Goal: Task Accomplishment & Management: Complete application form

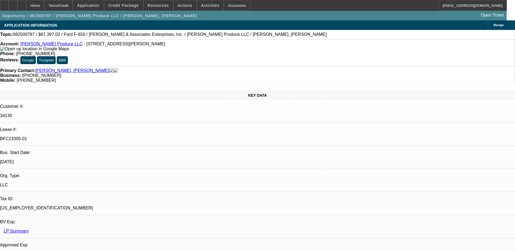
select select "0"
select select "6"
select select "0"
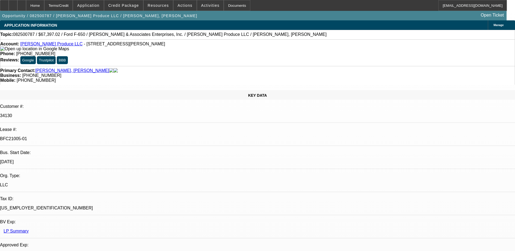
select select "0"
select select "6"
select select "0"
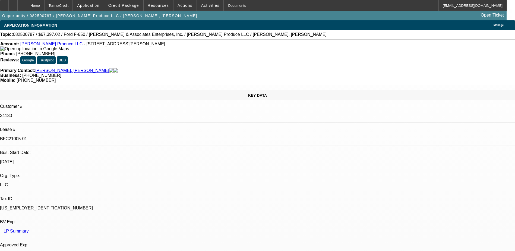
select select "0"
select select "6"
select select "0"
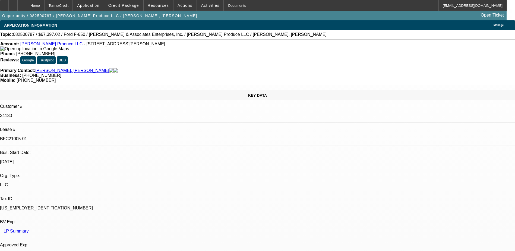
select select "6"
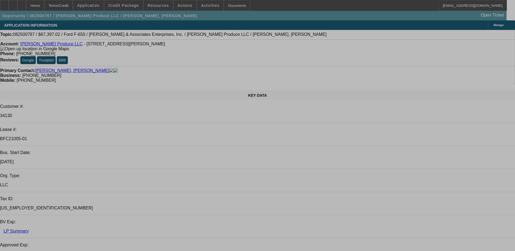
select select "0"
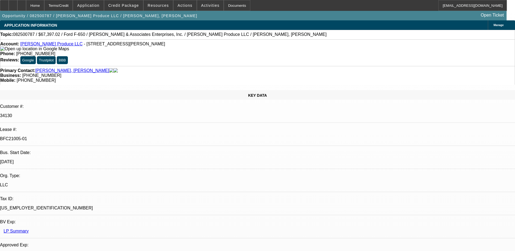
select select "0"
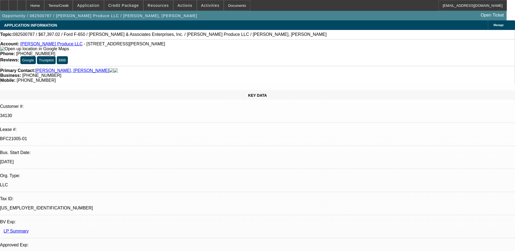
select select "0"
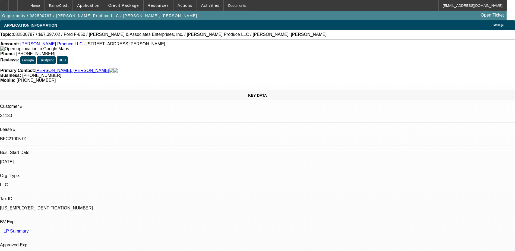
select select "0"
select select "1"
select select "6"
select select "1"
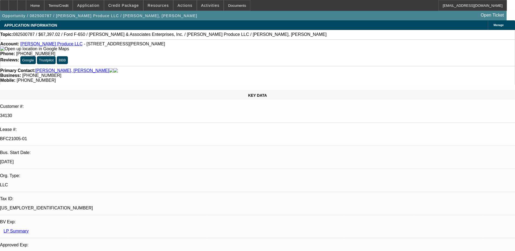
select select "1"
select select "6"
select select "1"
select select "6"
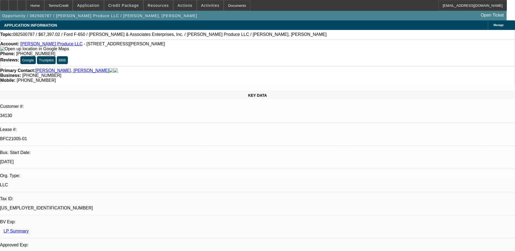
select select "1"
select select "6"
select select "0"
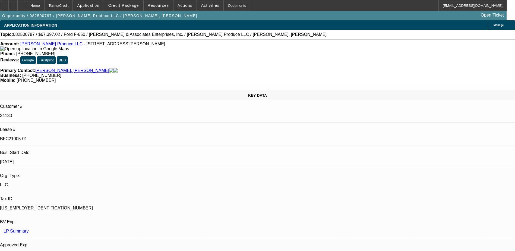
select select "0"
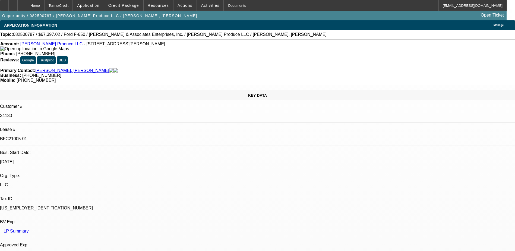
select select "0"
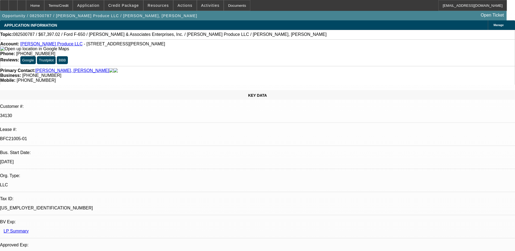
select select "1"
select select "6"
select select "1"
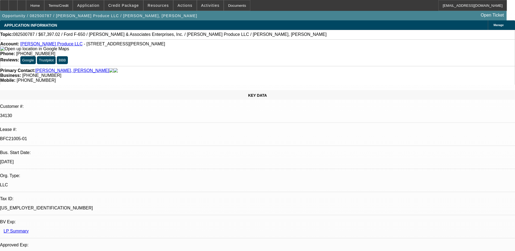
select select "6"
select select "1"
select select "6"
select select "1"
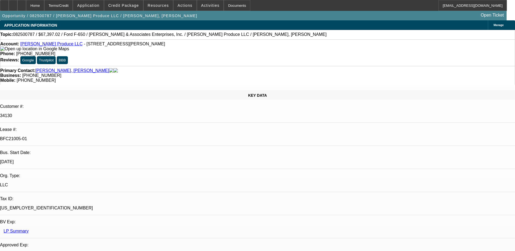
select select "1"
select select "6"
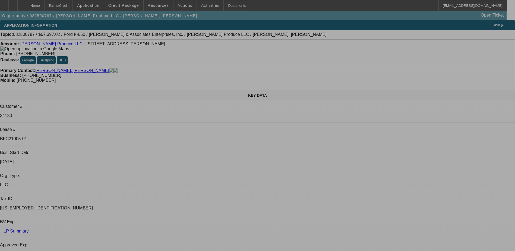
select select "0"
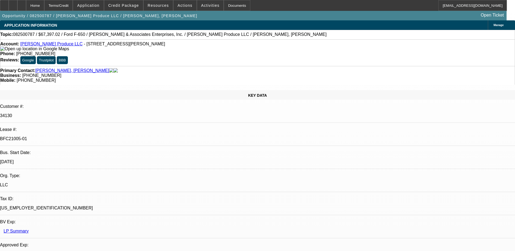
select select "0"
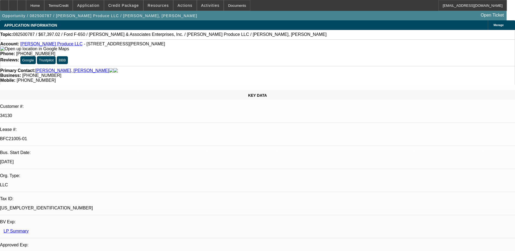
select select "0"
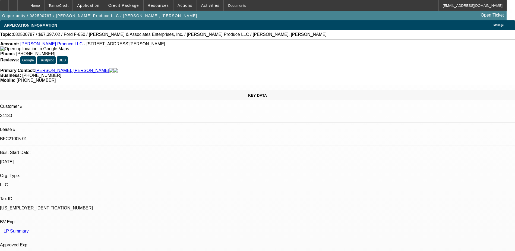
select select "1"
select select "6"
select select "1"
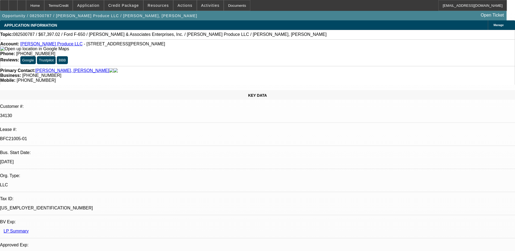
select select "6"
select select "1"
select select "6"
select select "1"
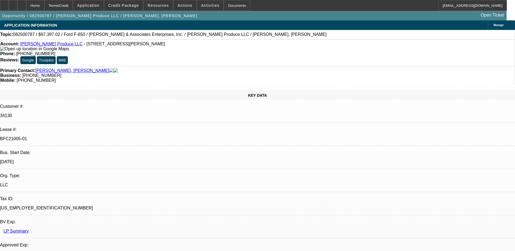
select select "1"
select select "6"
select select "0"
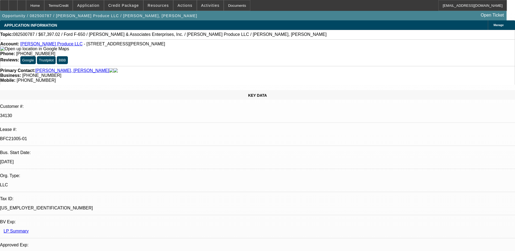
select select "0"
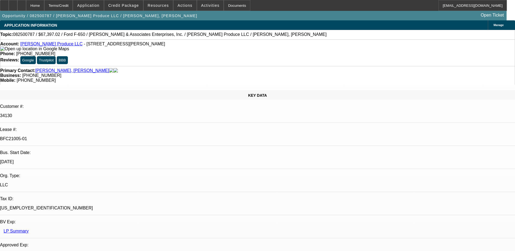
select select "0"
select select "1"
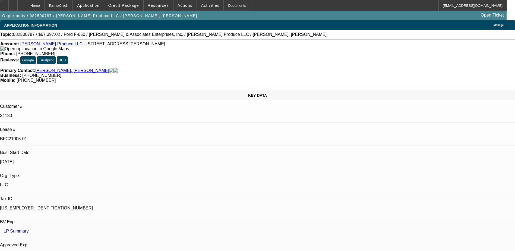
select select "1"
select select "6"
select select "1"
select select "6"
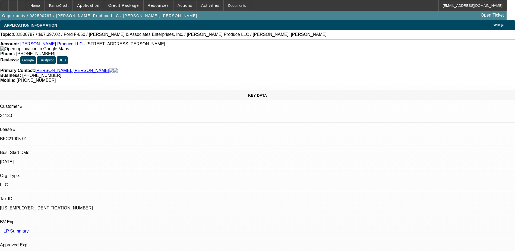
select select "1"
select select "6"
select select "1"
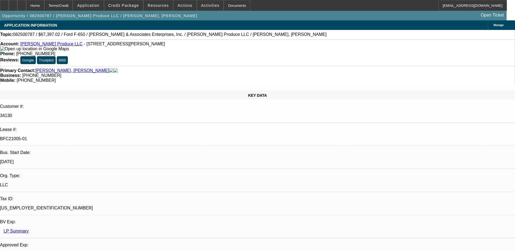
select select "6"
select select "0"
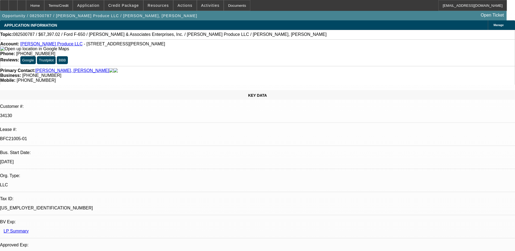
select select "0"
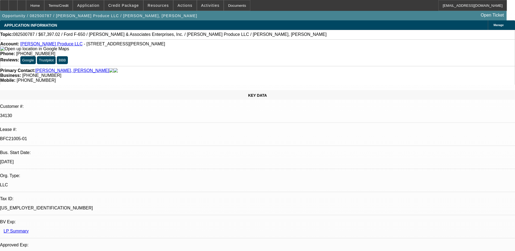
select select "0"
select select "1"
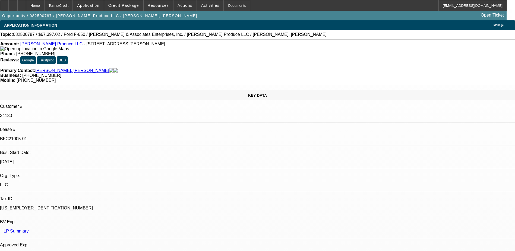
select select "6"
select select "1"
select select "6"
select select "1"
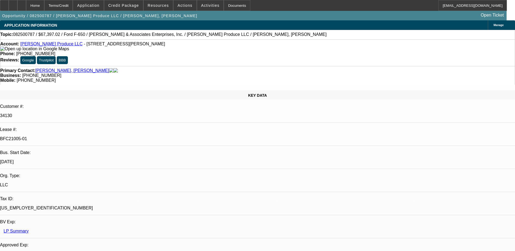
select select "1"
select select "6"
select select "1"
select select "6"
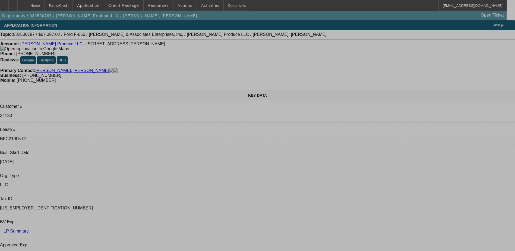
select select "0"
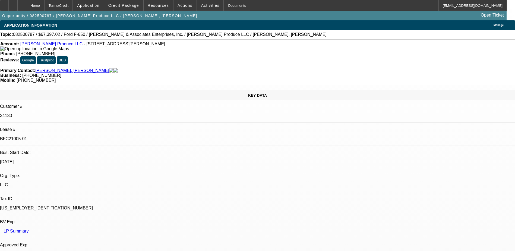
select select "0"
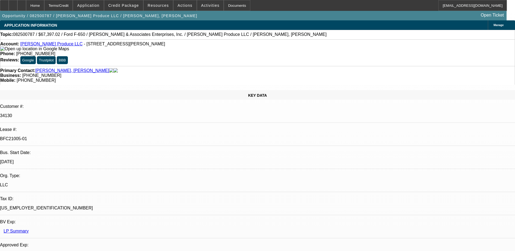
select select "0"
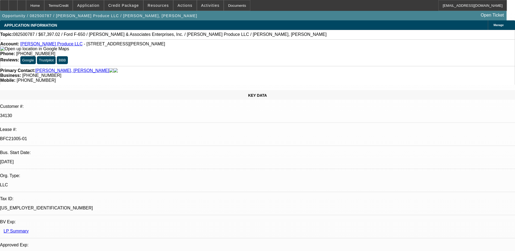
select select "1"
select select "6"
select select "1"
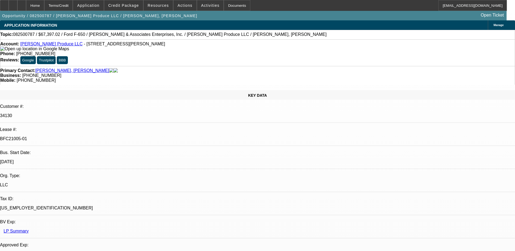
select select "6"
select select "1"
select select "6"
select select "1"
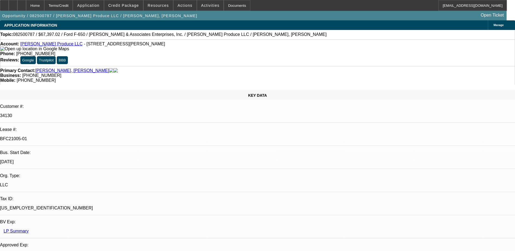
select select "1"
select select "6"
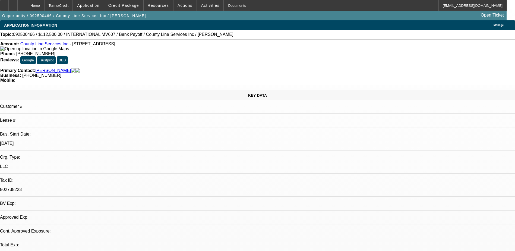
select select "0"
select select "2"
select select "0.1"
select select "4"
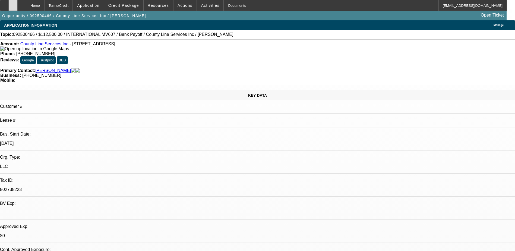
click at [17, 7] on div at bounding box center [13, 5] width 9 height 11
drag, startPoint x: 257, startPoint y: 19, endPoint x: 254, endPoint y: 19, distance: 3.3
click at [257, 19] on div "Opportunity / 092500466 / County Line Services Inc / Wright, Anthony Open Ticket" at bounding box center [253, 15] width 506 height 9
select select "0"
select select "2"
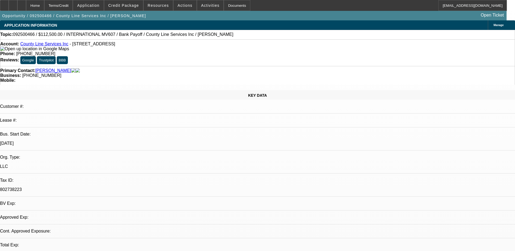
select select "2"
select select "0.1"
select select "4"
click at [127, 7] on span "Credit Package" at bounding box center [123, 5] width 31 height 4
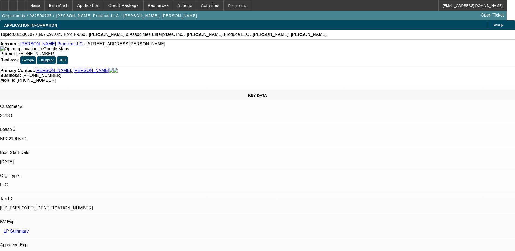
select select "0"
select select "6"
select select "0"
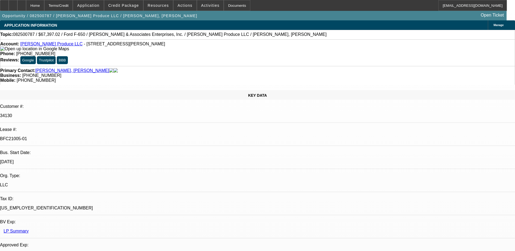
select select "0"
select select "6"
select select "0"
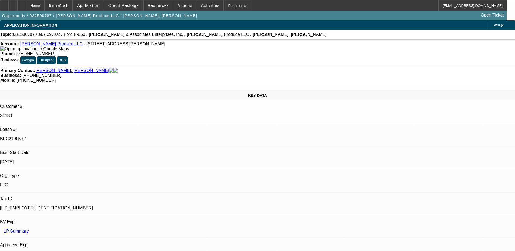
select select "0"
select select "6"
select select "0"
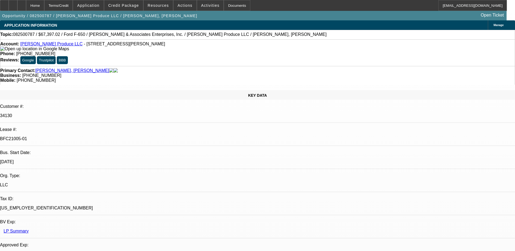
select select "6"
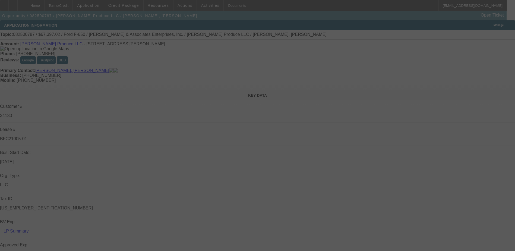
select select "0"
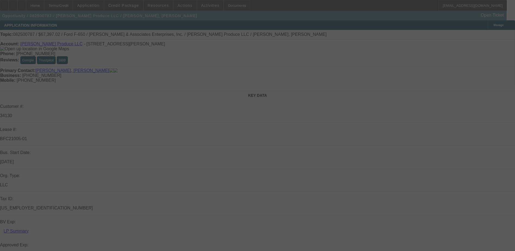
select select "0"
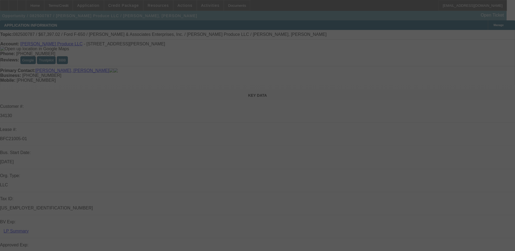
select select "0"
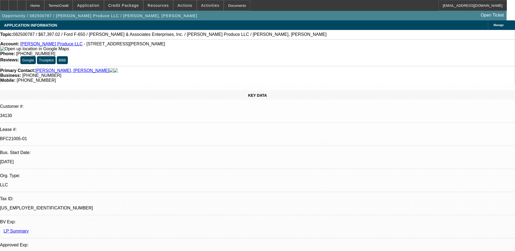
select select "1"
select select "6"
select select "1"
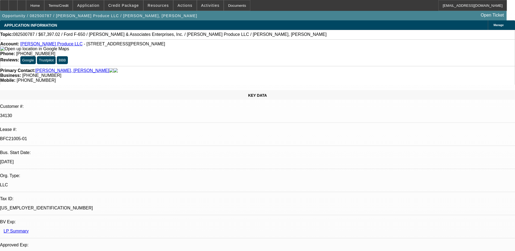
select select "6"
select select "1"
select select "6"
select select "1"
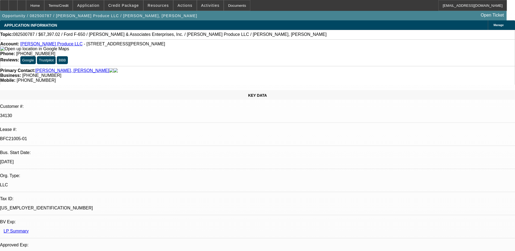
select select "1"
select select "6"
